Goal: Check status: Check status

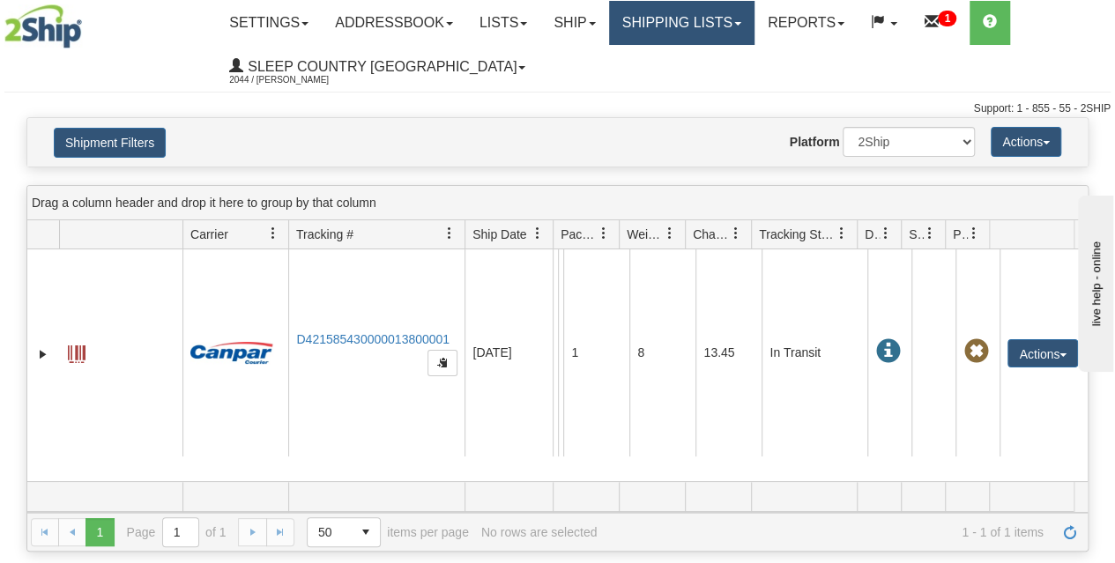
click at [711, 31] on link "Shipping lists" at bounding box center [681, 23] width 145 height 44
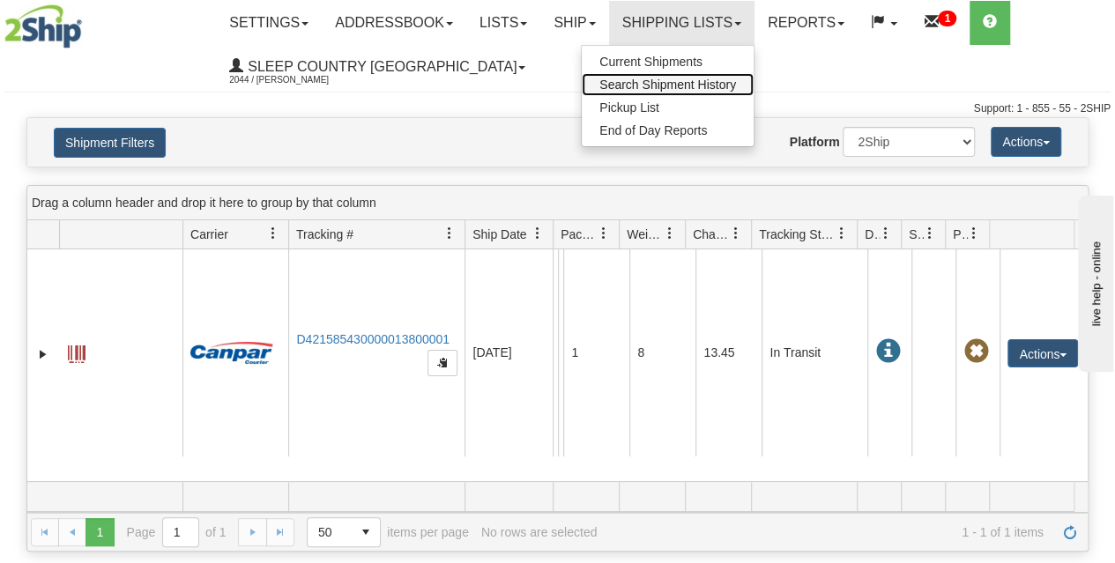
click at [657, 84] on span "Search Shipment History" at bounding box center [668, 85] width 137 height 14
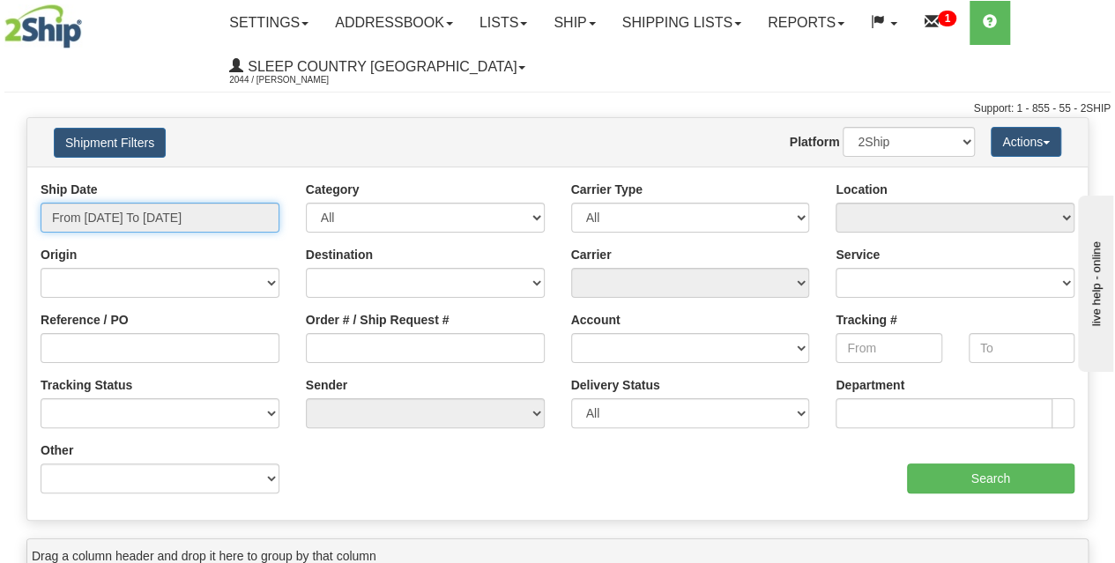
click at [168, 220] on input "From [DATE] To [DATE]" at bounding box center [160, 218] width 239 height 30
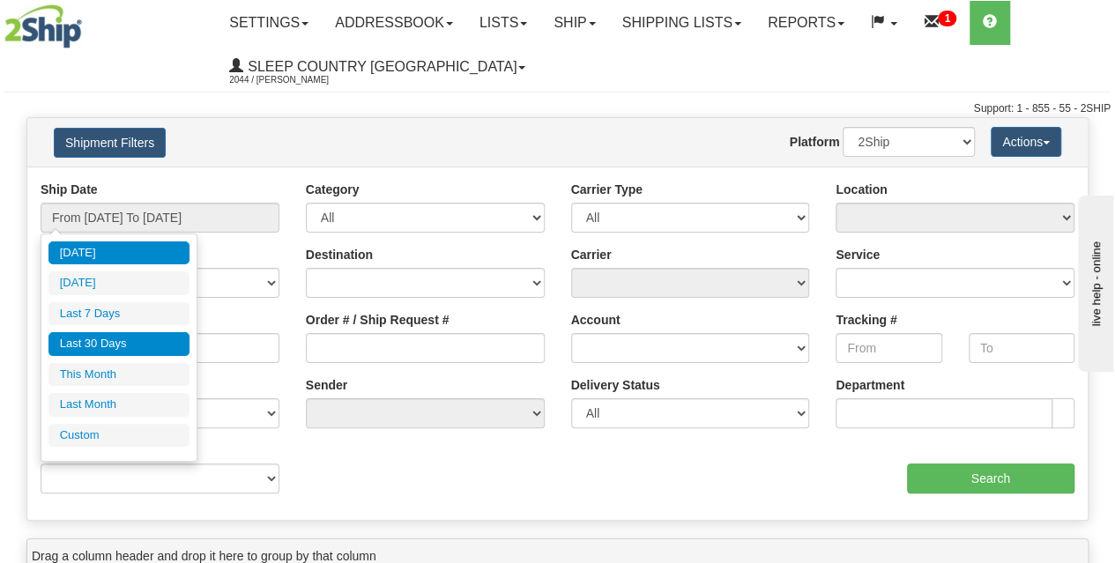
click at [130, 350] on li "Last 30 Days" at bounding box center [118, 344] width 141 height 24
type input "From [DATE] To [DATE]"
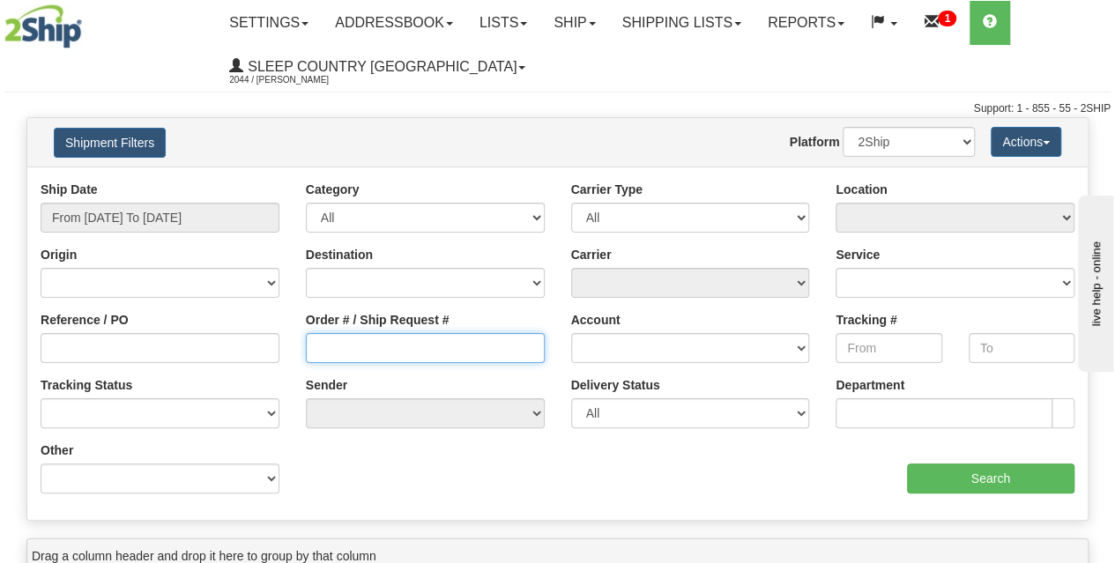
click at [361, 347] on input "Order # / Ship Request #" at bounding box center [425, 348] width 239 height 30
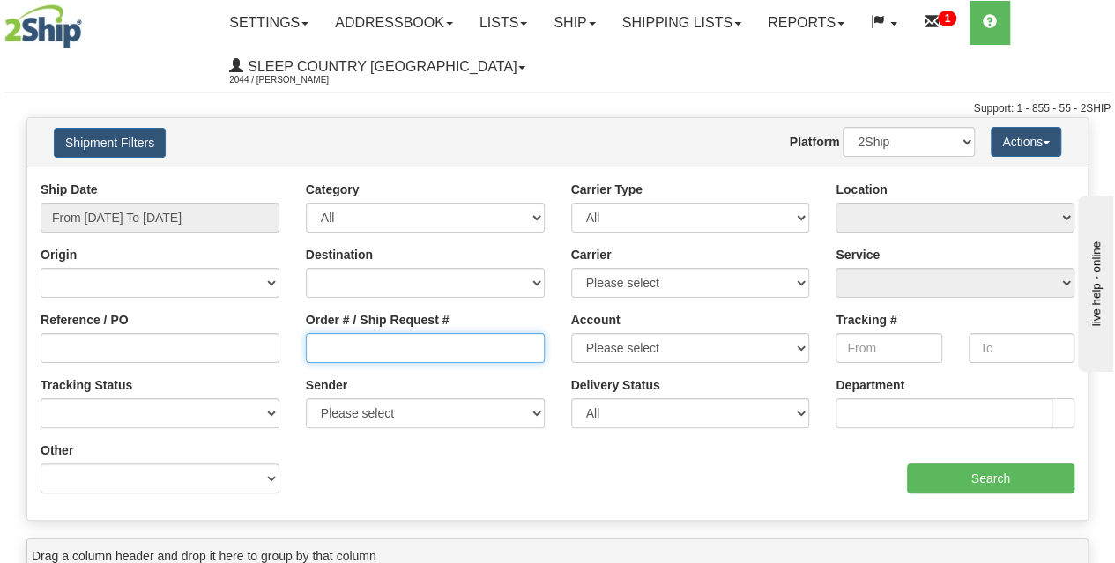
paste input "9002I098237"
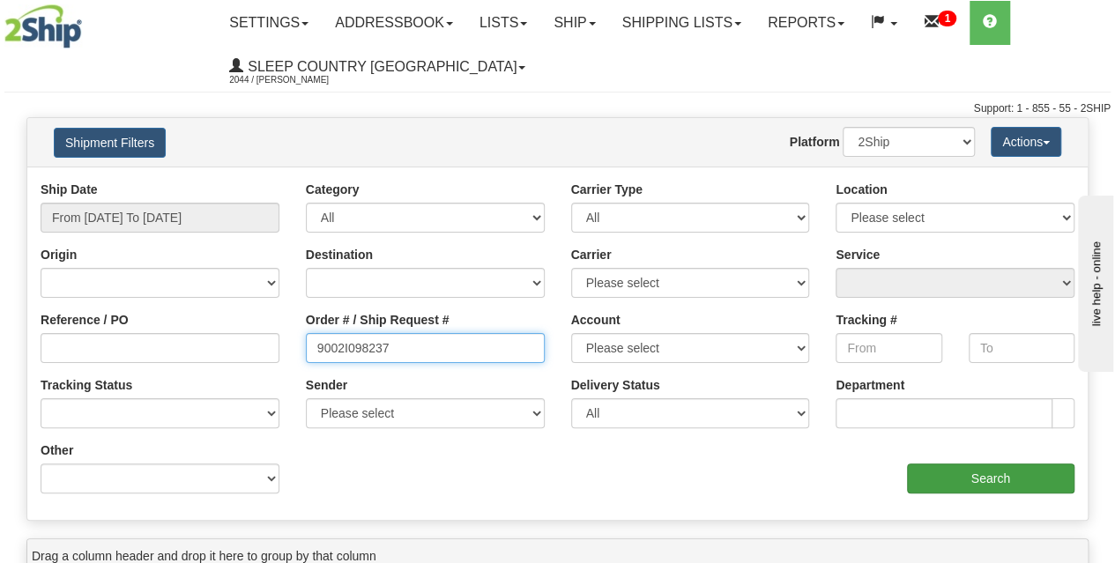
type input "9002I098237"
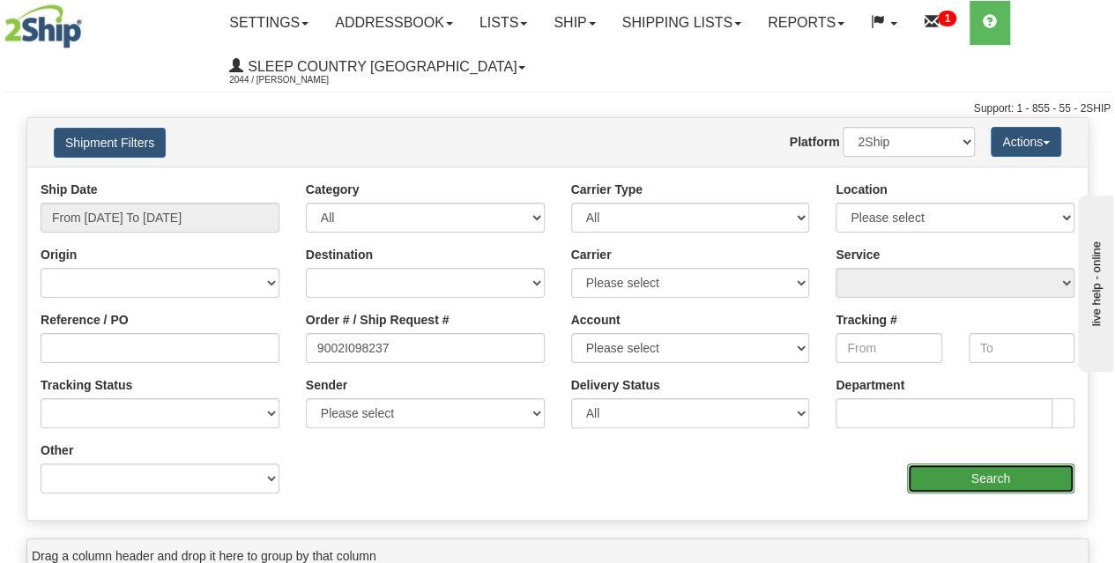
click at [1003, 479] on input "Search" at bounding box center [991, 479] width 168 height 30
